Goal: Navigation & Orientation: Find specific page/section

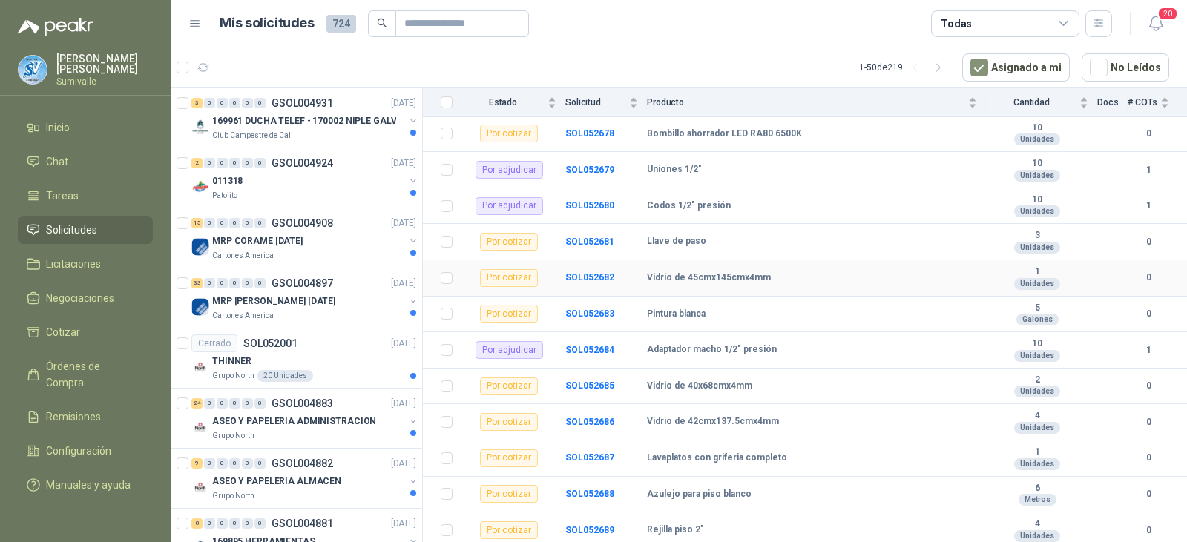
scroll to position [676, 0]
click at [280, 189] on div "011318" at bounding box center [308, 181] width 192 height 18
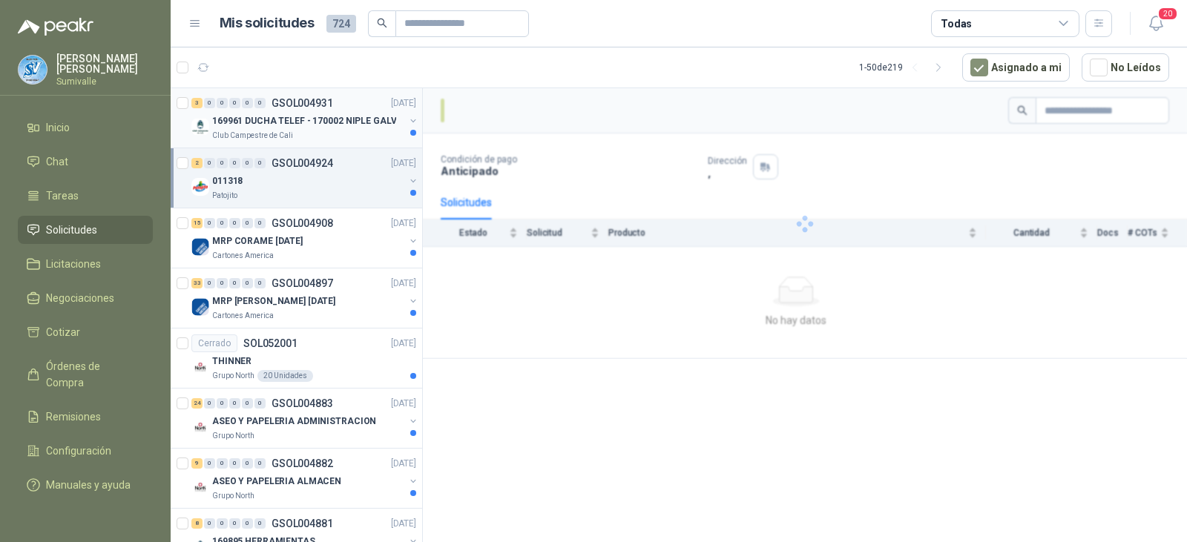
click at [286, 128] on p "169961 DUCHA TELEF - 170002 NIPLE GALV" at bounding box center [304, 121] width 184 height 14
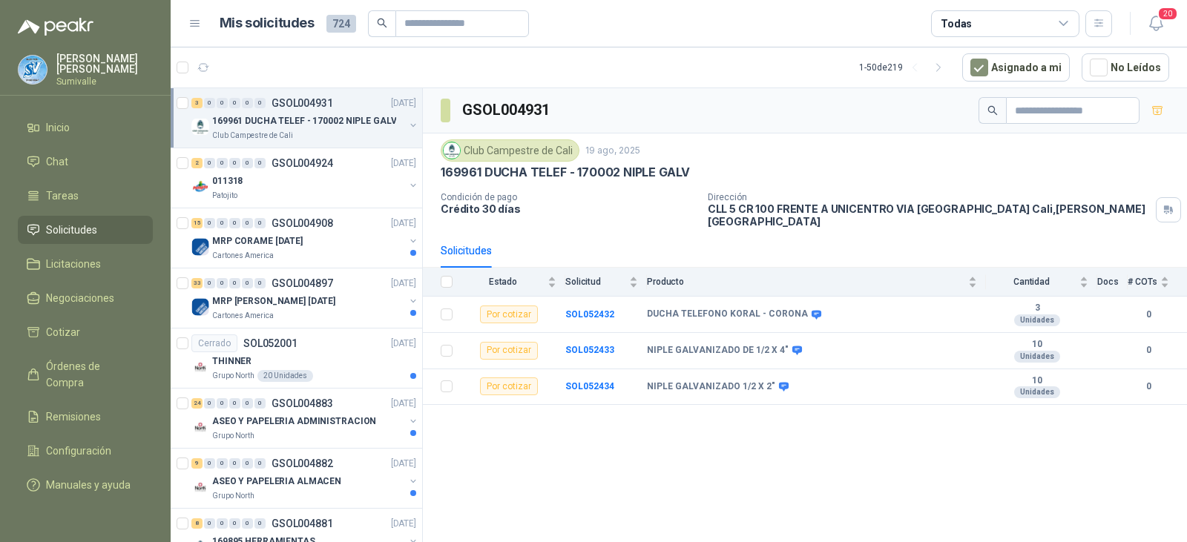
click at [966, 7] on header "Mis solicitudes 724 Todas 20" at bounding box center [679, 23] width 1016 height 47
click at [988, 33] on div "Todas" at bounding box center [1005, 23] width 148 height 27
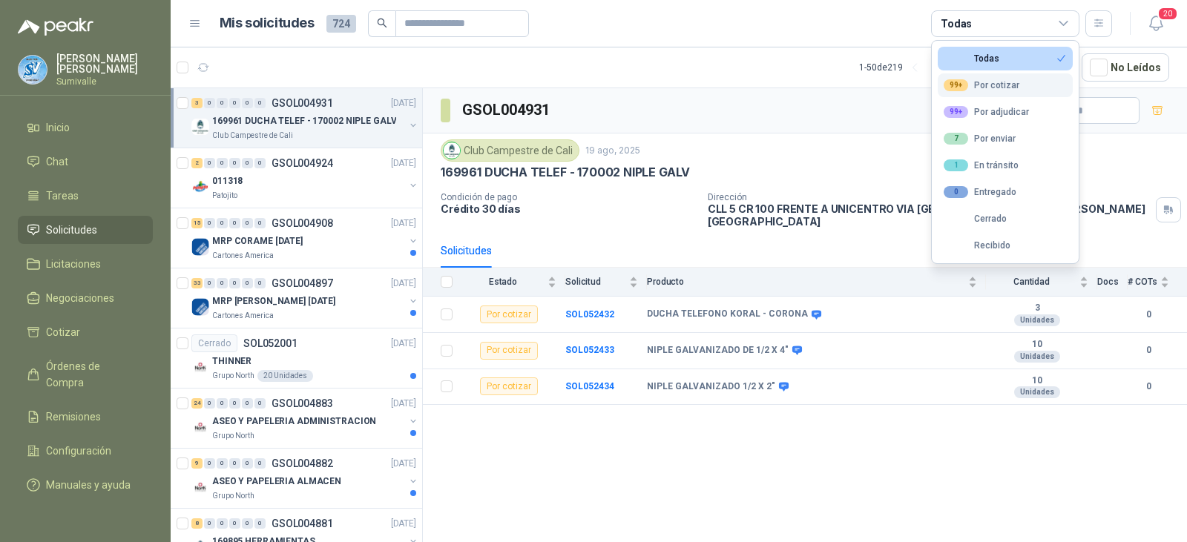
click at [991, 74] on button "99+ Por cotizar" at bounding box center [1004, 85] width 135 height 24
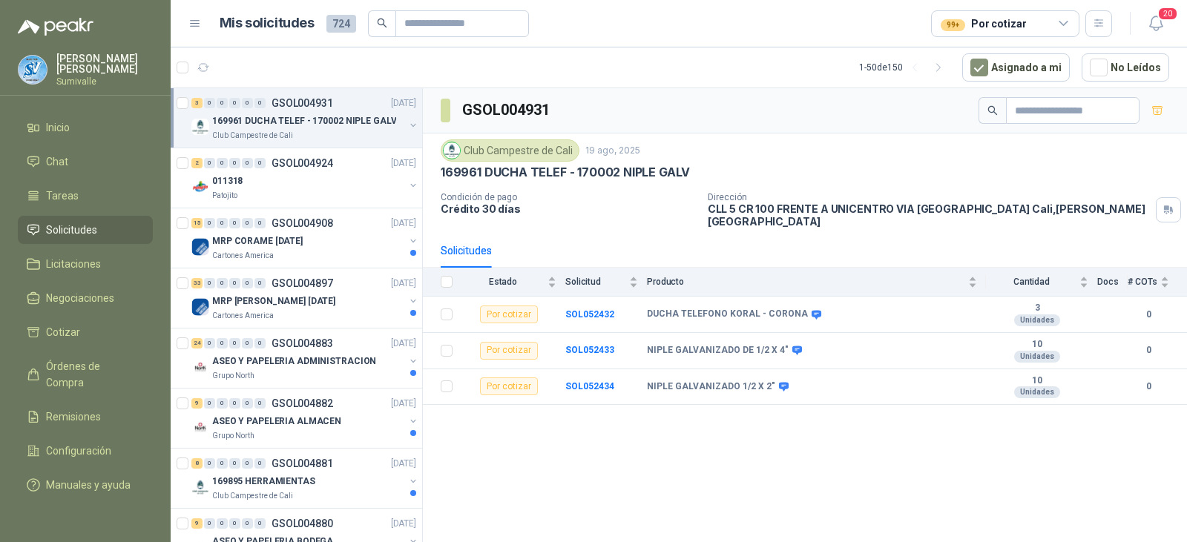
click at [266, 140] on p "Club Campestre de Cali" at bounding box center [252, 136] width 81 height 12
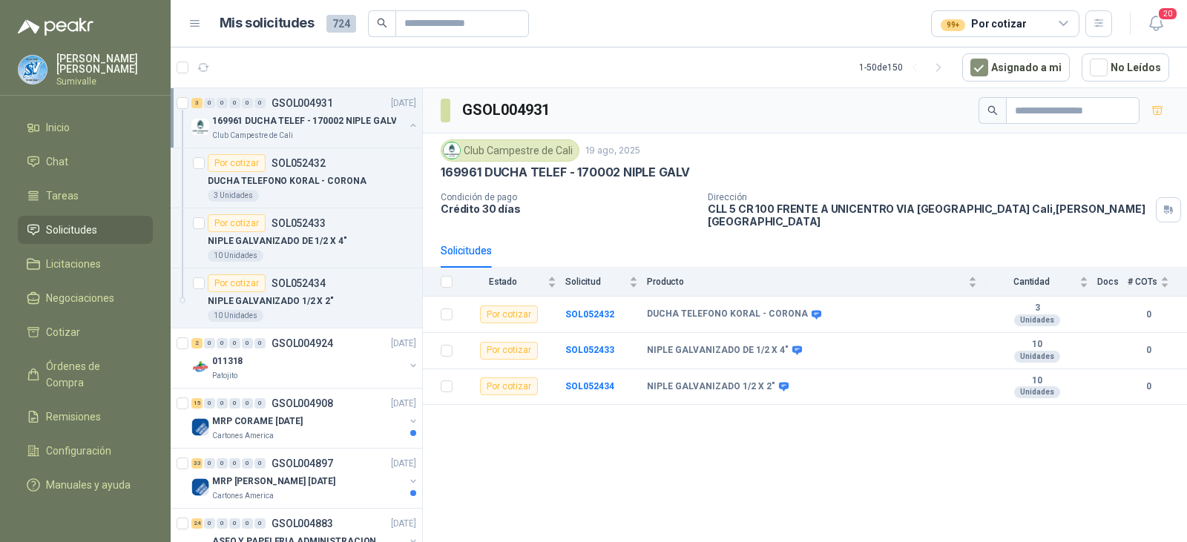
click at [319, 127] on p "169961 DUCHA TELEF - 170002 NIPLE GALV" at bounding box center [304, 121] width 184 height 14
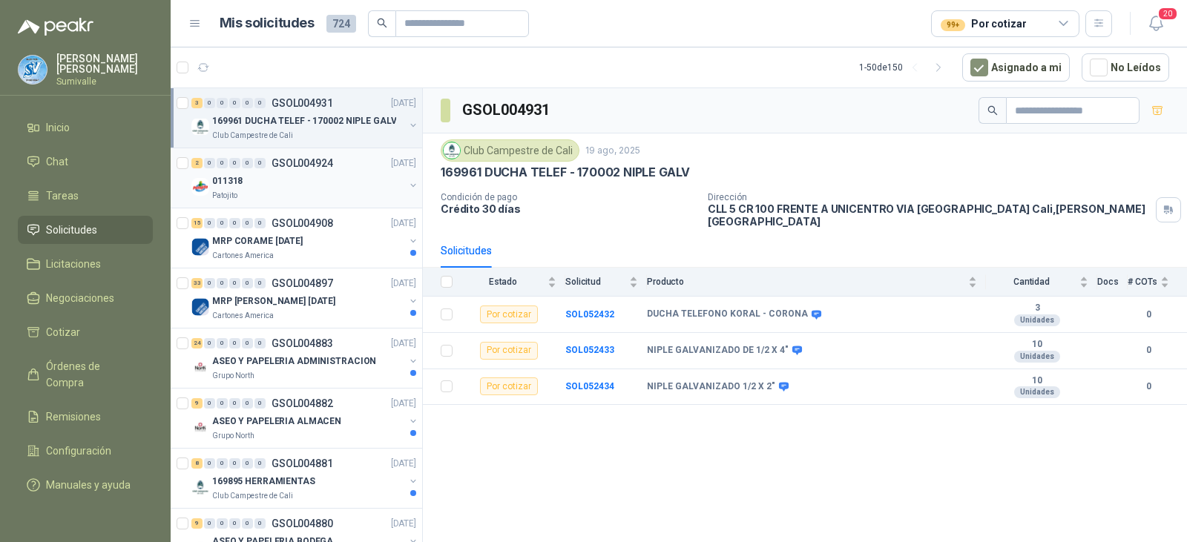
click at [328, 174] on div "011318" at bounding box center [308, 181] width 192 height 18
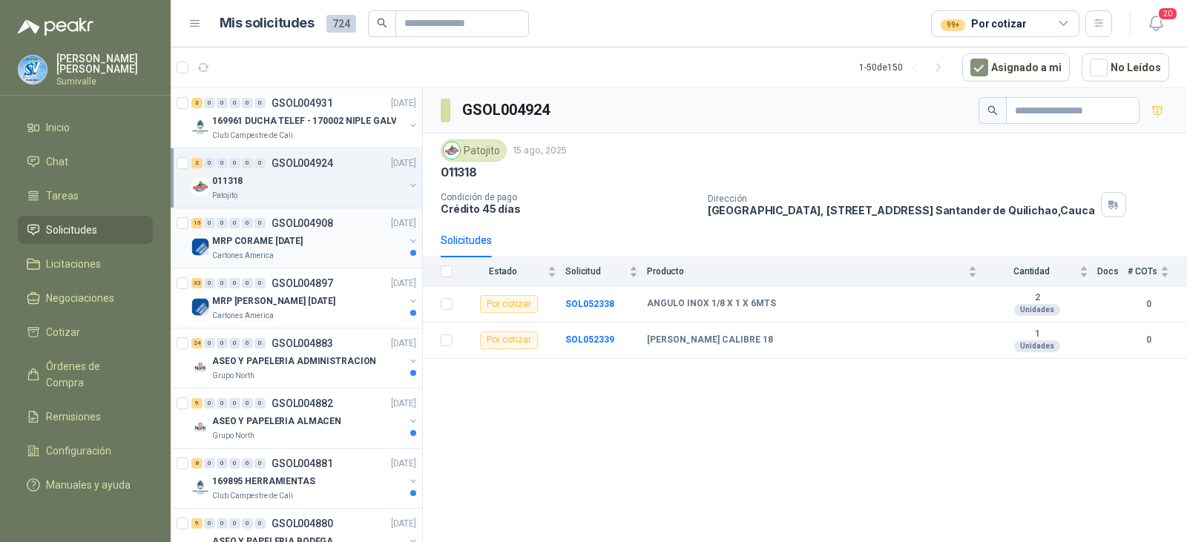
click at [306, 258] on div "Cartones America" at bounding box center [308, 256] width 192 height 12
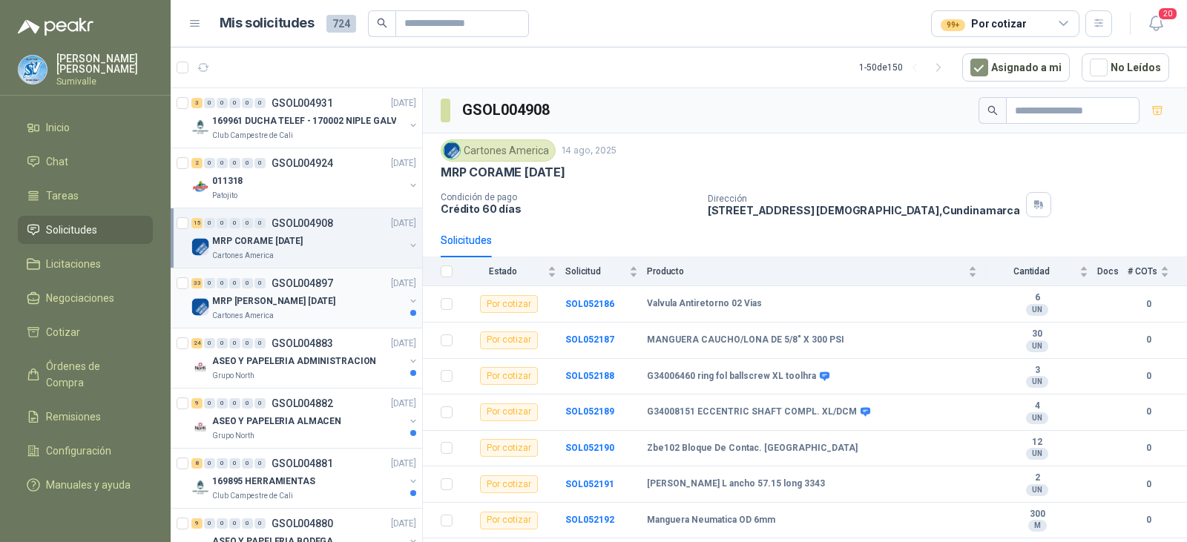
click at [300, 294] on p "MRP [PERSON_NAME] [DATE]" at bounding box center [273, 301] width 123 height 14
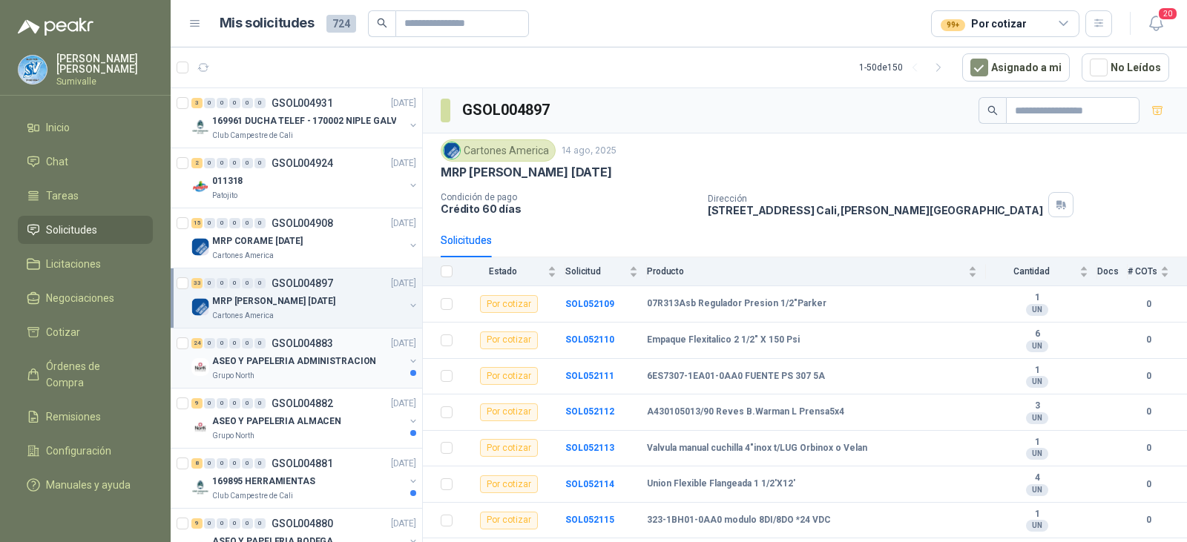
click at [303, 357] on p "ASEO Y PAPELERIA ADMINISTRACION" at bounding box center [294, 361] width 164 height 14
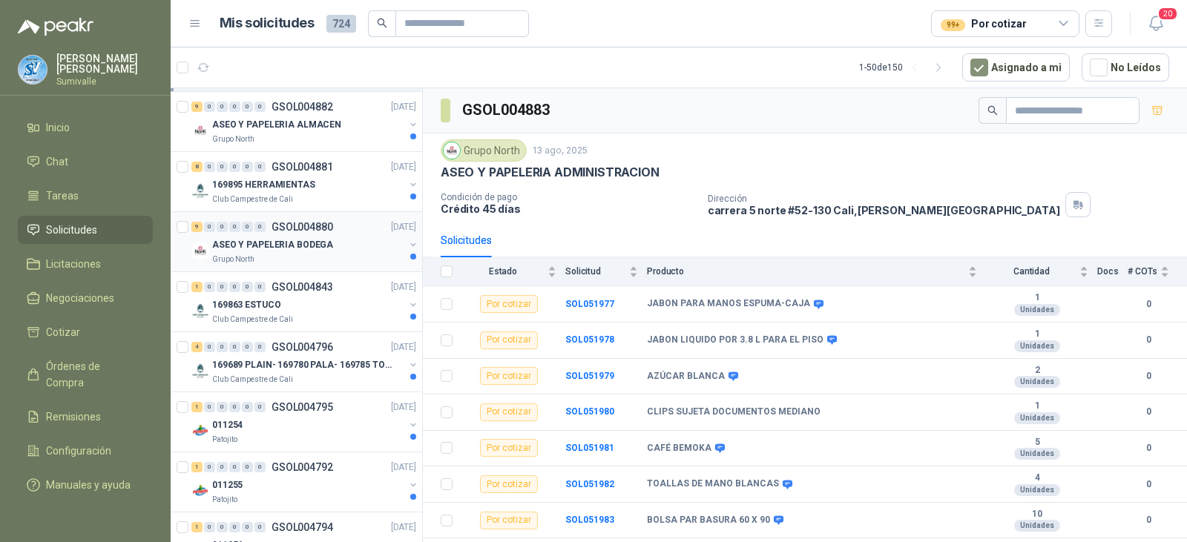
scroll to position [148, 0]
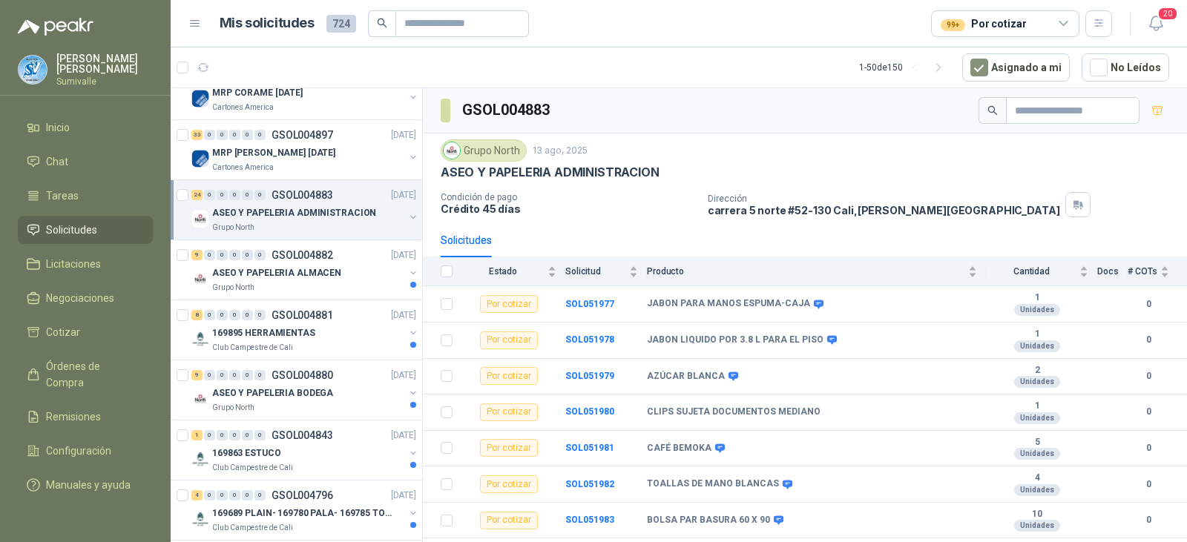
click at [331, 214] on p "ASEO Y PAPELERIA ADMINISTRACION" at bounding box center [294, 213] width 164 height 14
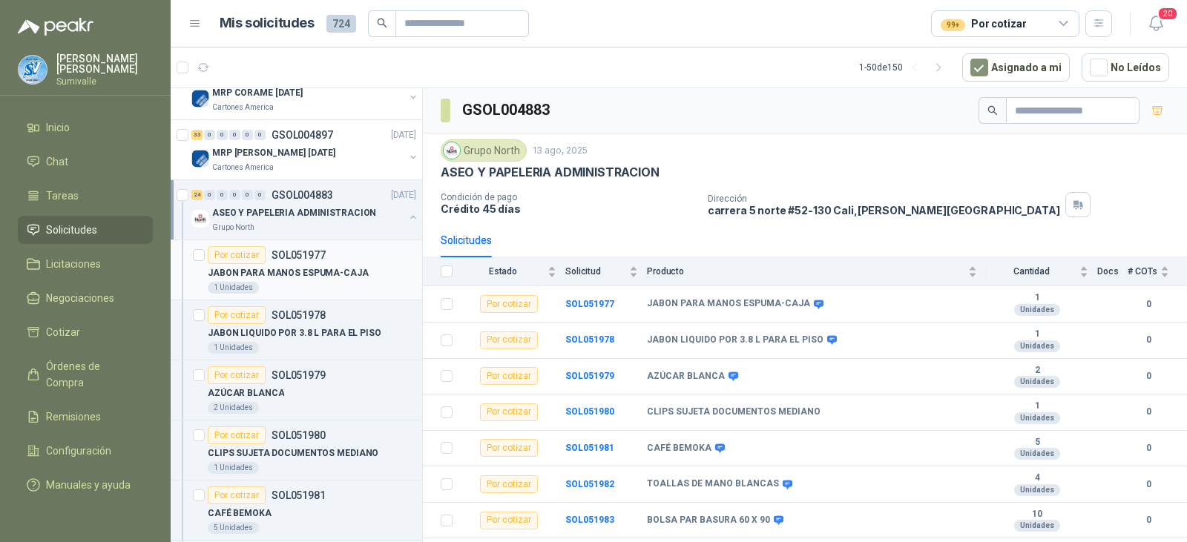
scroll to position [5, 0]
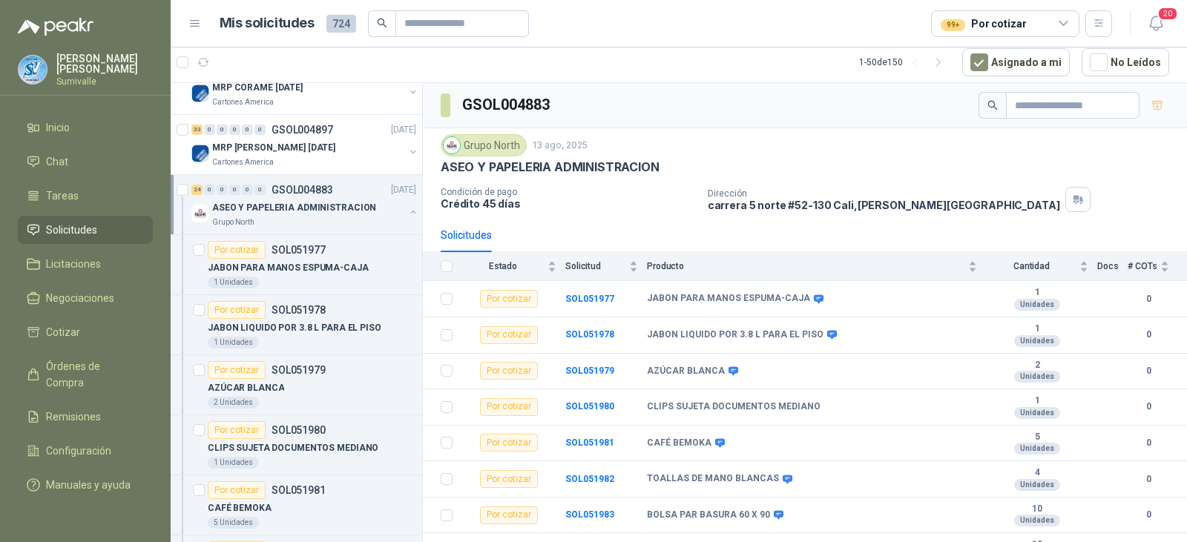
click at [326, 205] on p "ASEO Y PAPELERIA ADMINISTRACION" at bounding box center [294, 208] width 164 height 14
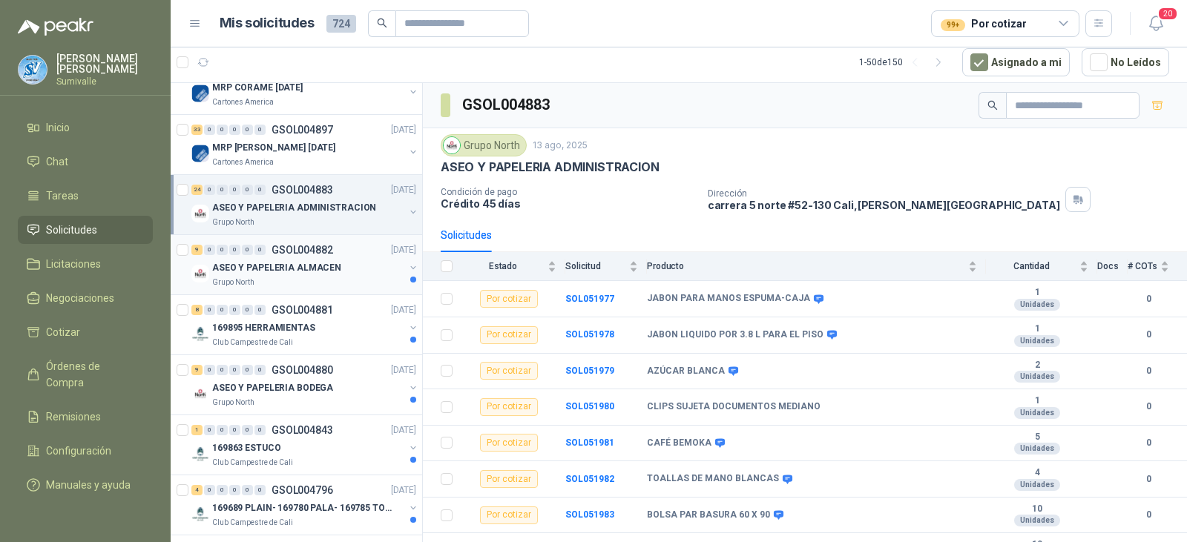
click at [299, 260] on div "ASEO Y PAPELERIA ALMACEN" at bounding box center [308, 268] width 192 height 18
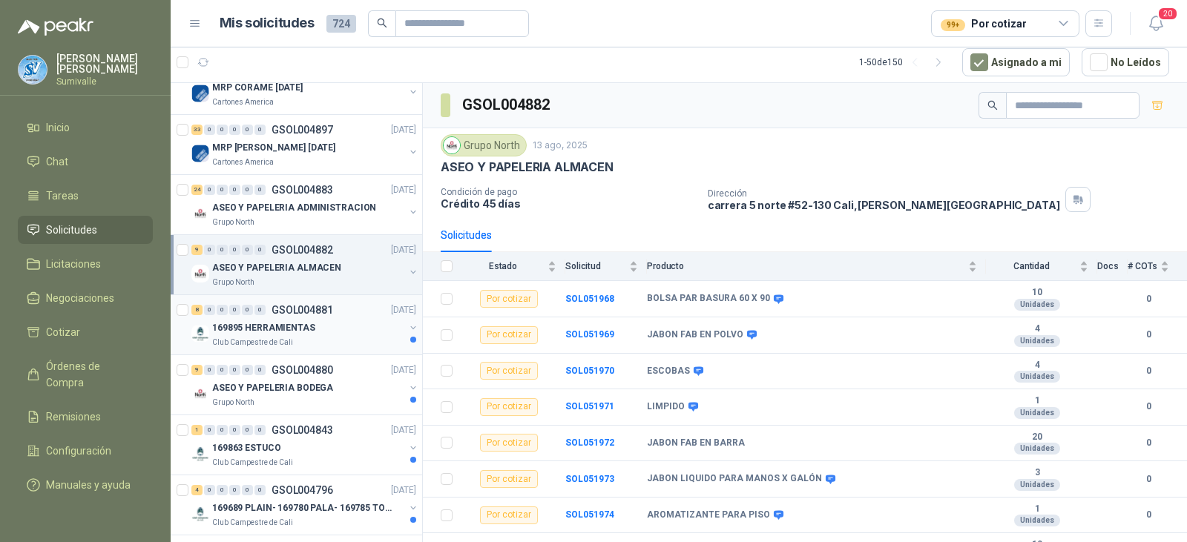
click at [316, 324] on div "169895 HERRAMIENTAS" at bounding box center [308, 328] width 192 height 18
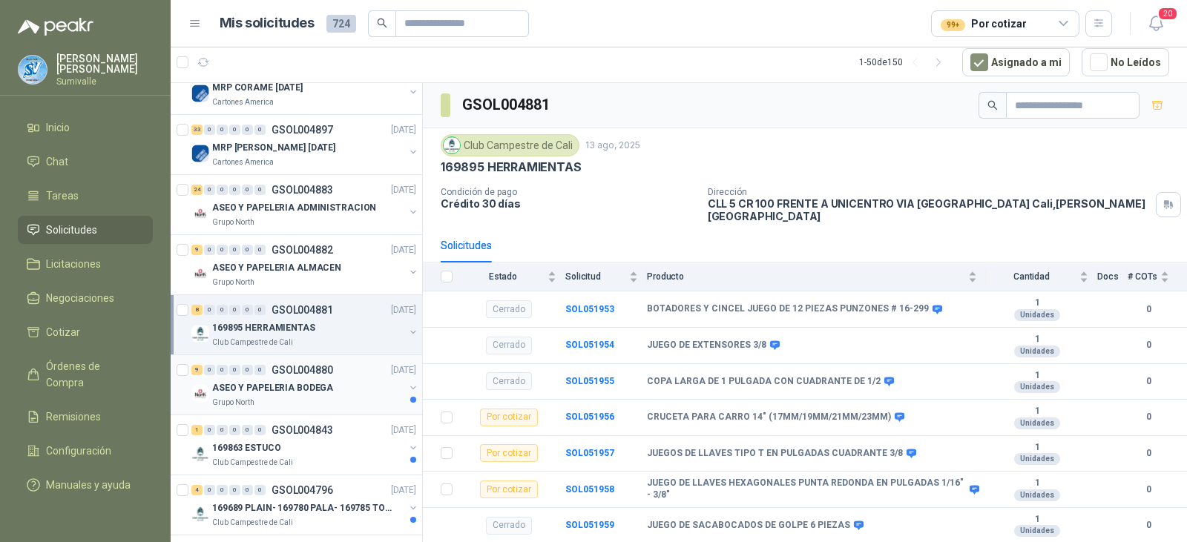
click at [309, 384] on p "ASEO Y PAPELERIA BODEGA" at bounding box center [272, 388] width 121 height 14
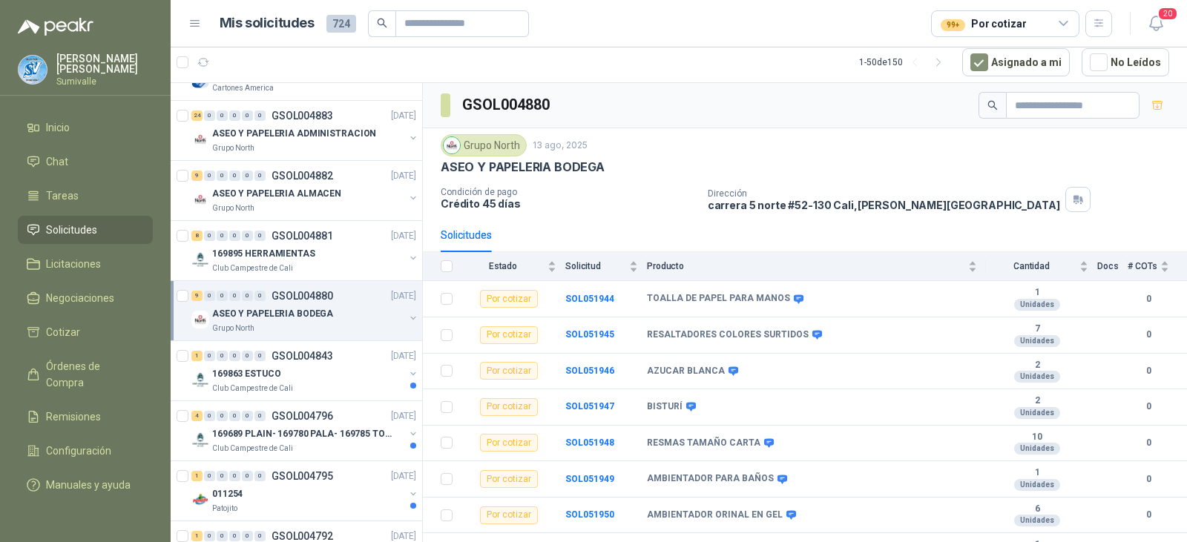
scroll to position [297, 0]
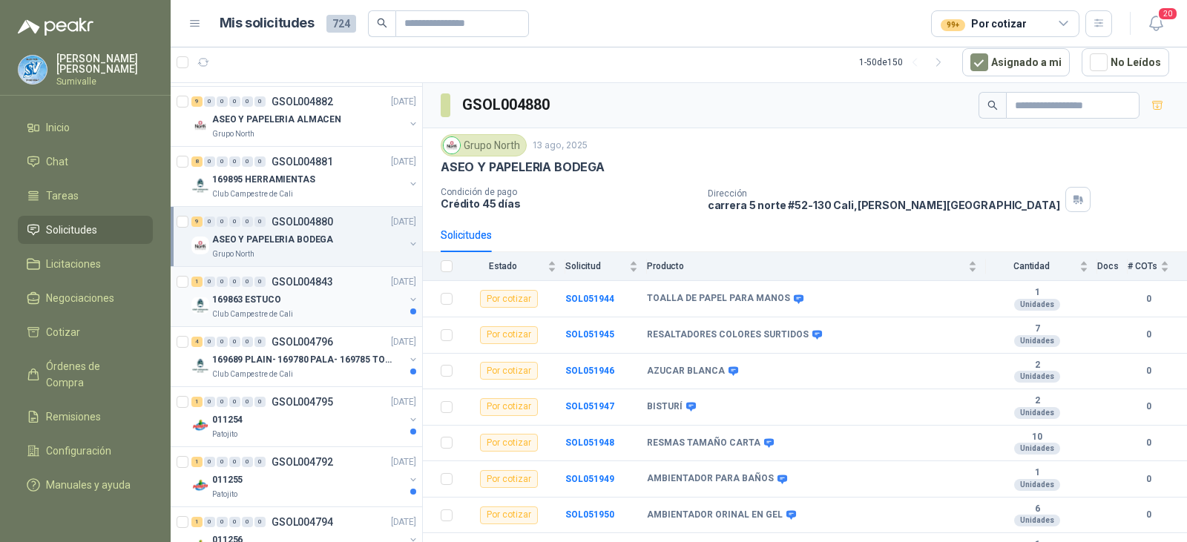
click at [300, 299] on div "169863 ESTUCO" at bounding box center [308, 300] width 192 height 18
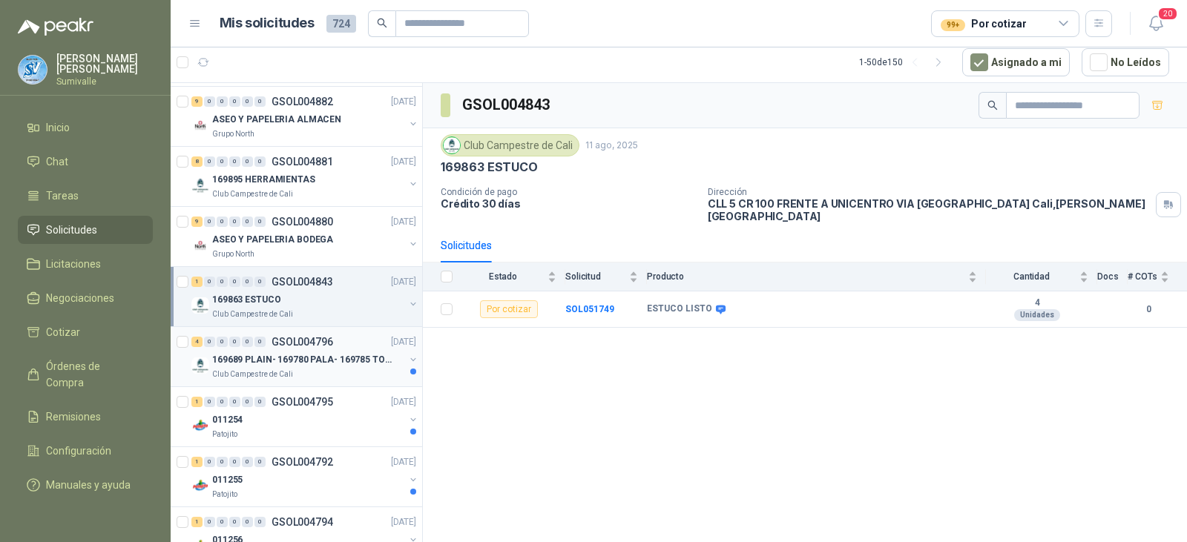
click at [292, 366] on p "169689 PLAIN- 169780 PALA- 169785 TORNILL 169796 C" at bounding box center [304, 360] width 185 height 14
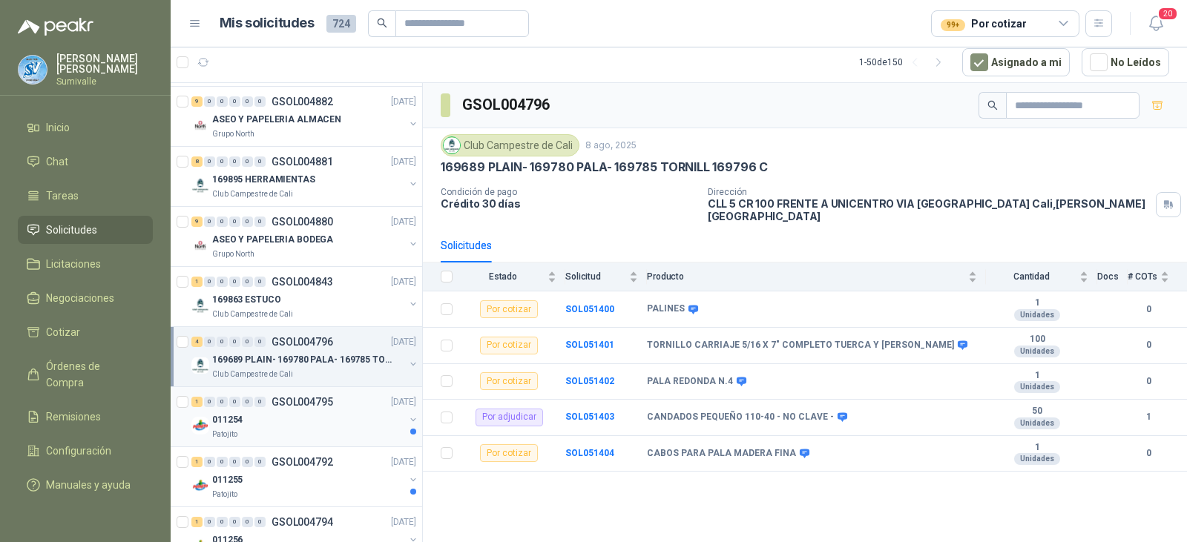
click at [319, 413] on div "011254" at bounding box center [308, 420] width 192 height 18
